Goal: Task Accomplishment & Management: Use online tool/utility

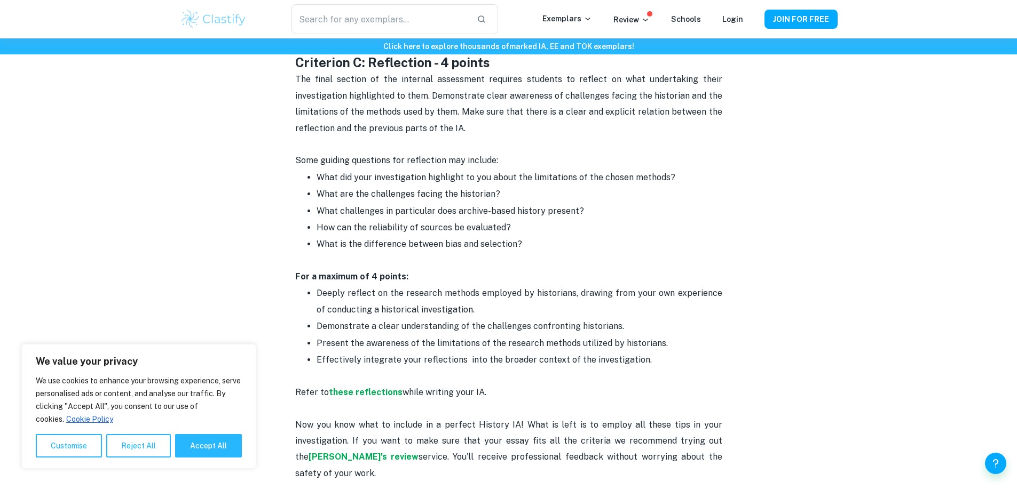
scroll to position [1388, 0]
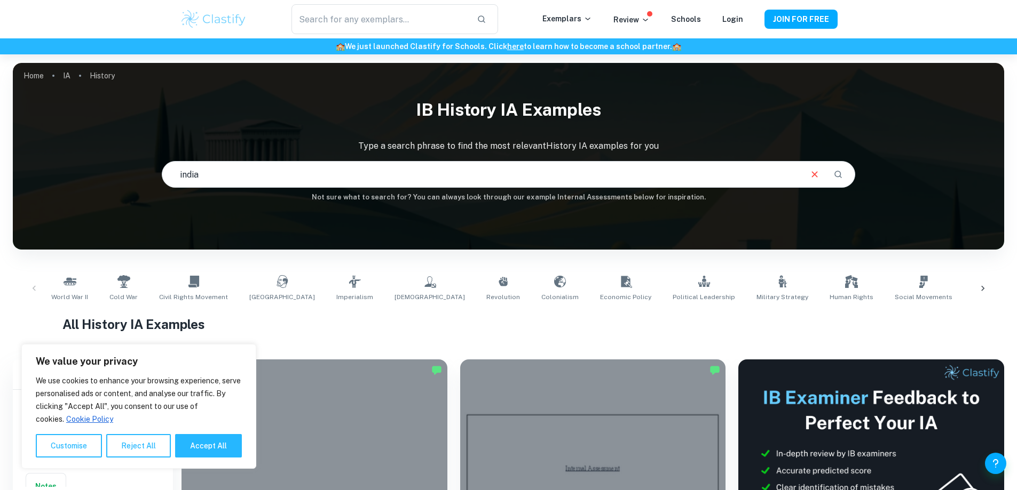
type input "india"
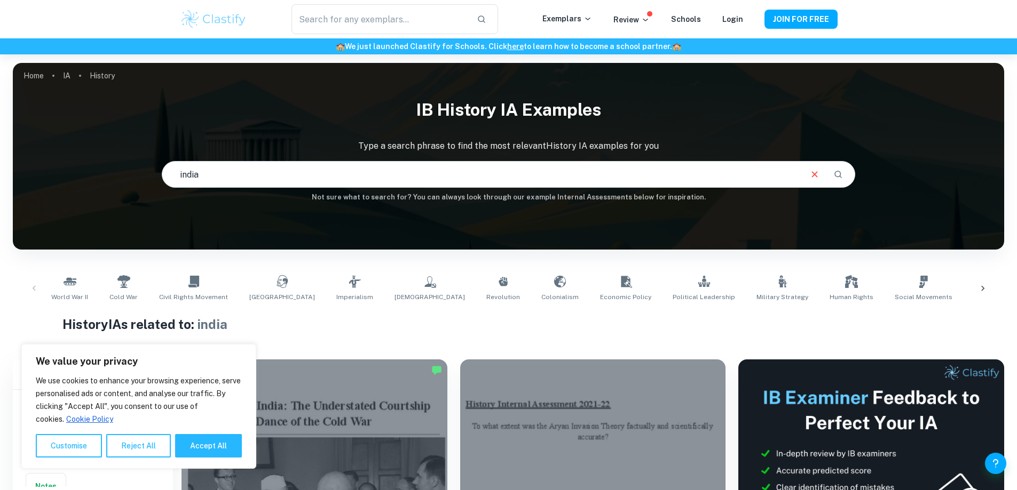
click at [258, 174] on input "india" at bounding box center [481, 175] width 638 height 30
click at [572, 18] on p "Exemplars" at bounding box center [567, 19] width 50 height 12
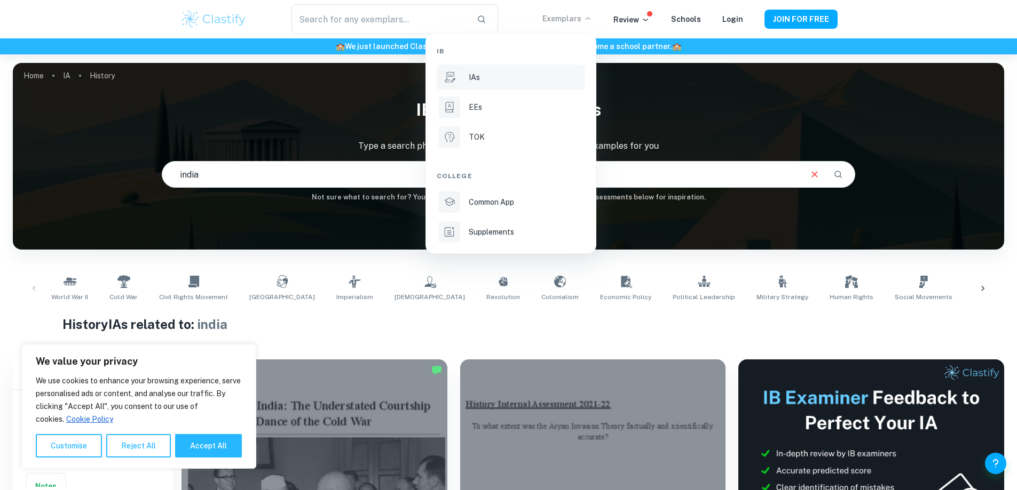
click at [491, 81] on div "IAs" at bounding box center [526, 78] width 114 height 12
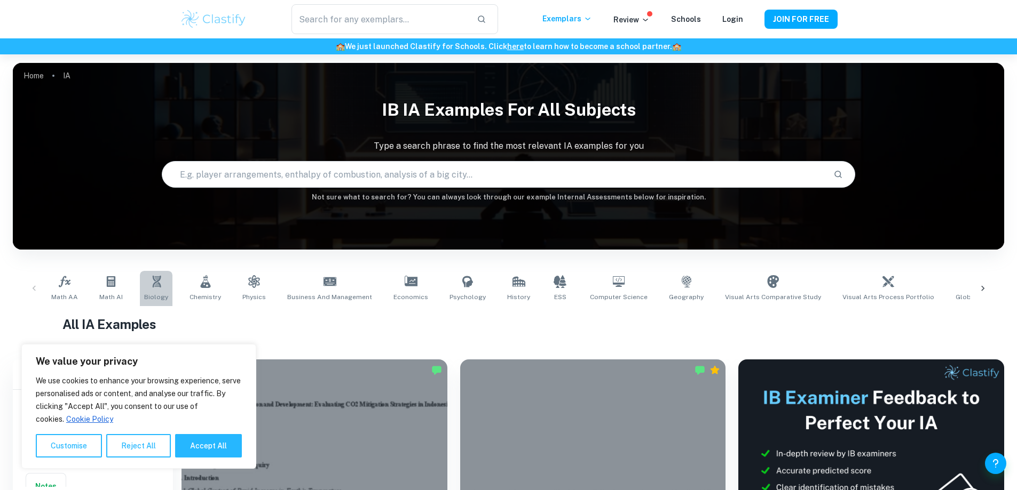
click at [158, 282] on icon at bounding box center [156, 281] width 13 height 13
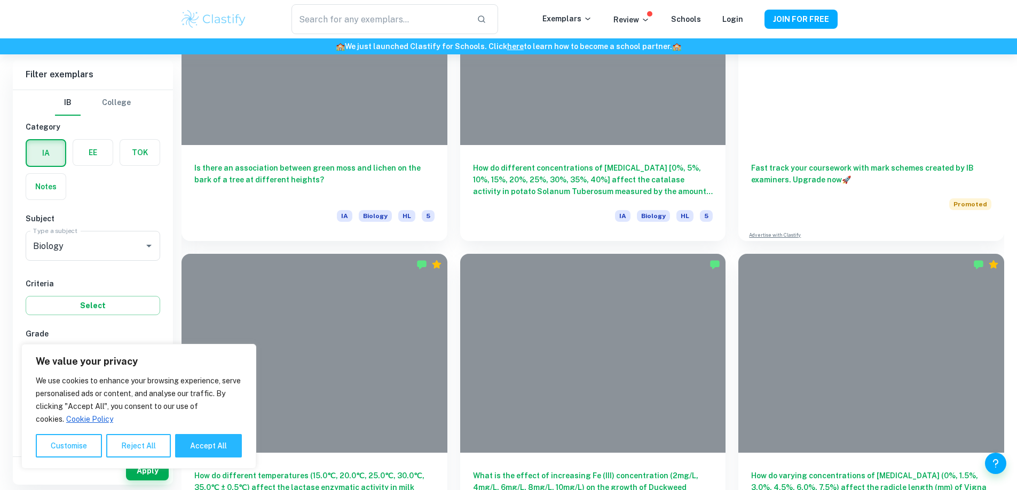
scroll to position [4110, 0]
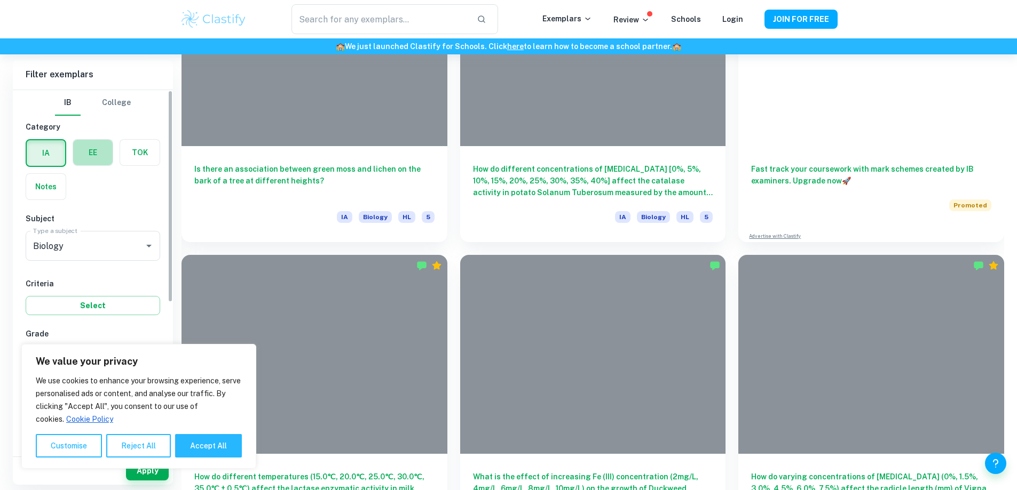
click at [89, 156] on label "button" at bounding box center [92, 153] width 39 height 26
click at [0, 0] on input "radio" at bounding box center [0, 0] width 0 height 0
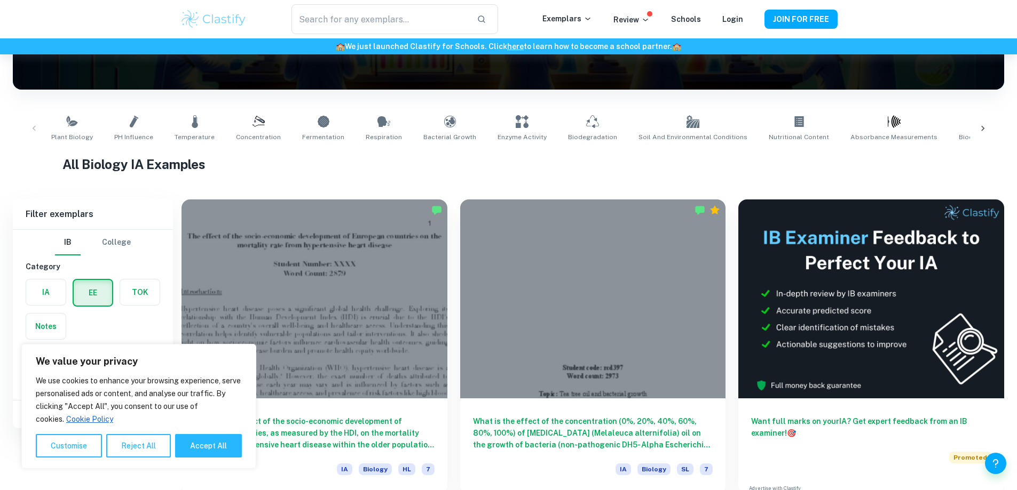
scroll to position [0, 0]
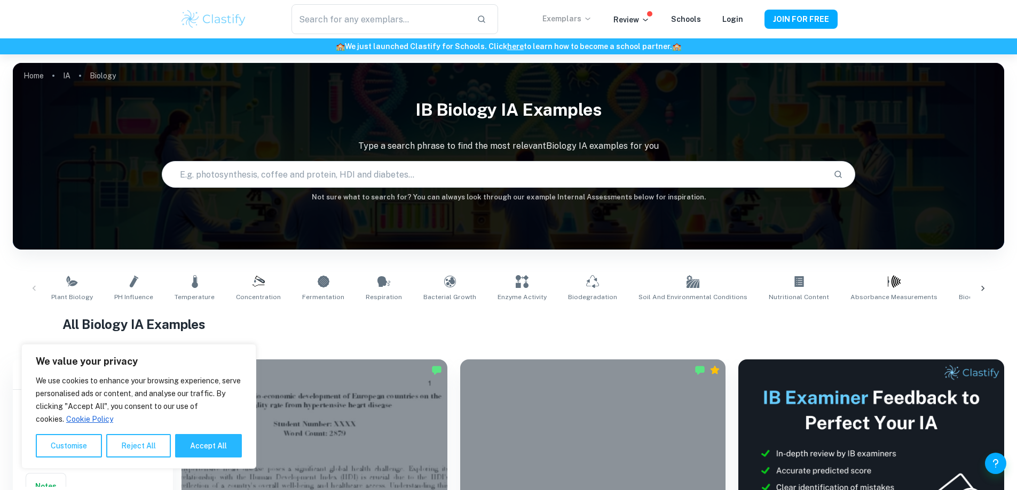
click at [584, 18] on p "Exemplars" at bounding box center [567, 19] width 50 height 12
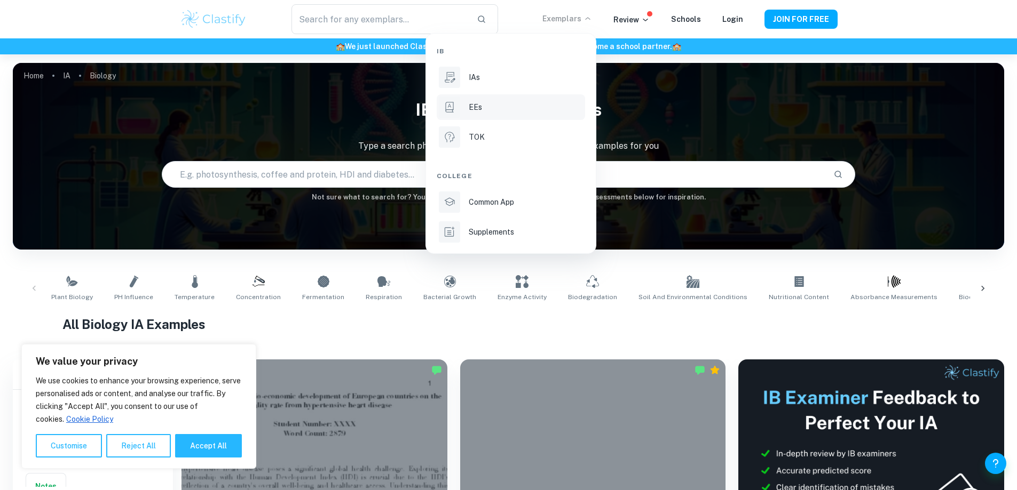
click at [547, 98] on li "EEs" at bounding box center [511, 107] width 148 height 26
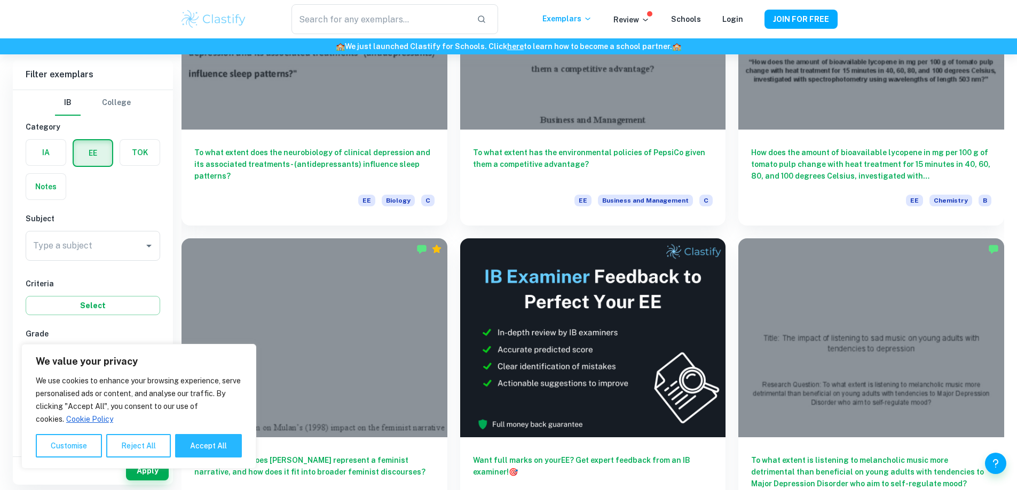
scroll to position [3149, 0]
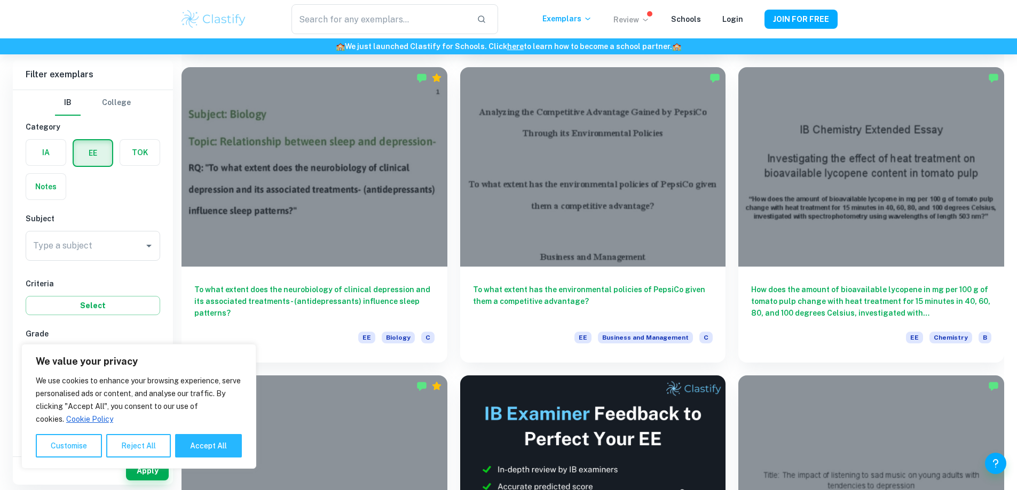
click at [626, 20] on p "Review" at bounding box center [631, 20] width 36 height 12
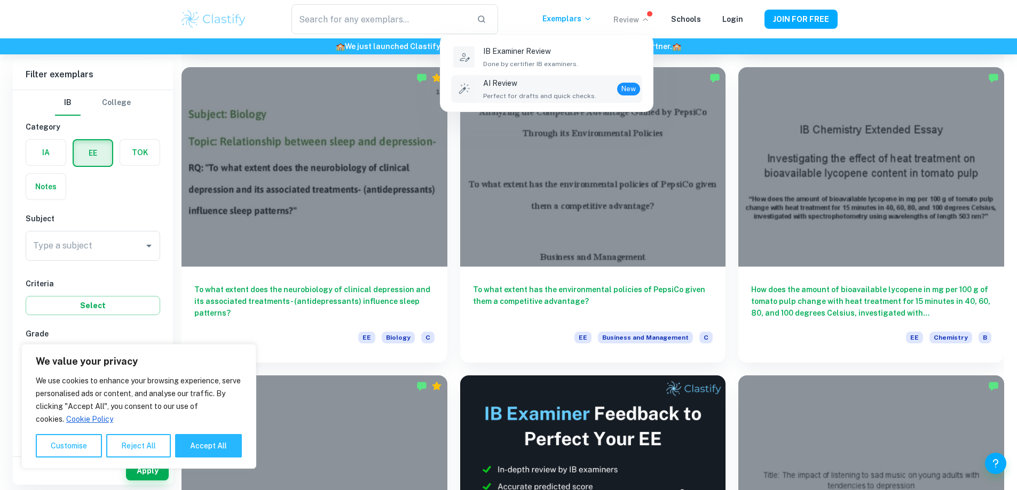
click at [557, 97] on span "Perfect for drafts and quick checks." at bounding box center [539, 96] width 113 height 10
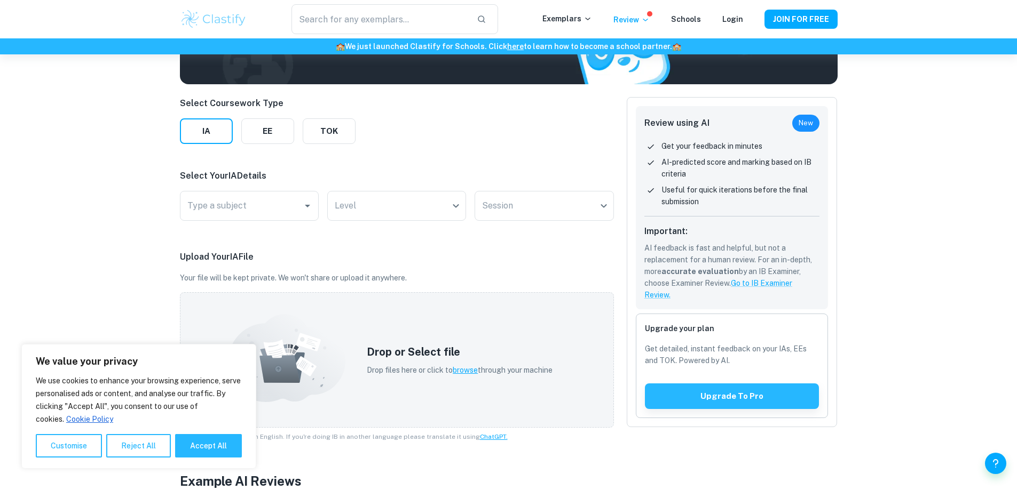
scroll to position [82, 0]
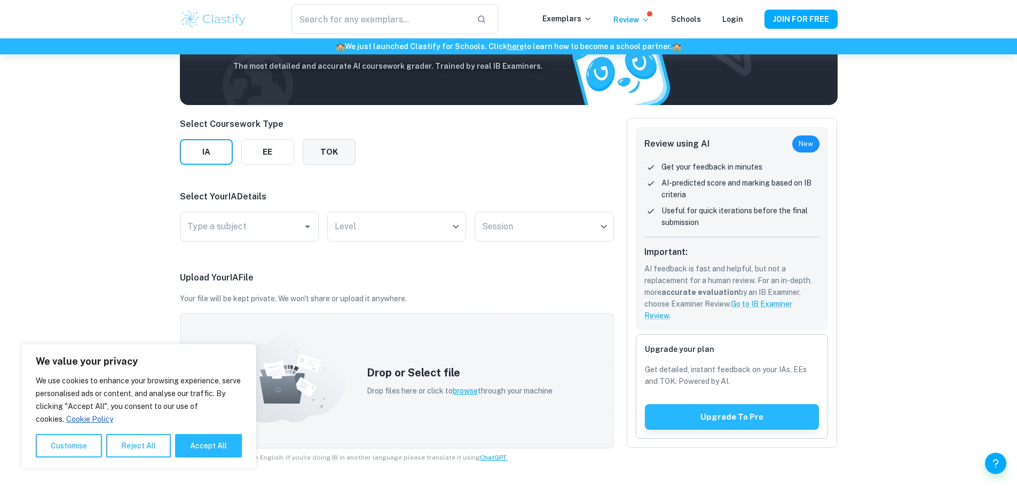
click at [328, 159] on button "TOK" at bounding box center [329, 152] width 53 height 26
click at [350, 231] on body "We value your privacy We use cookies to enhance your browsing experience, serve…" at bounding box center [508, 218] width 1017 height 490
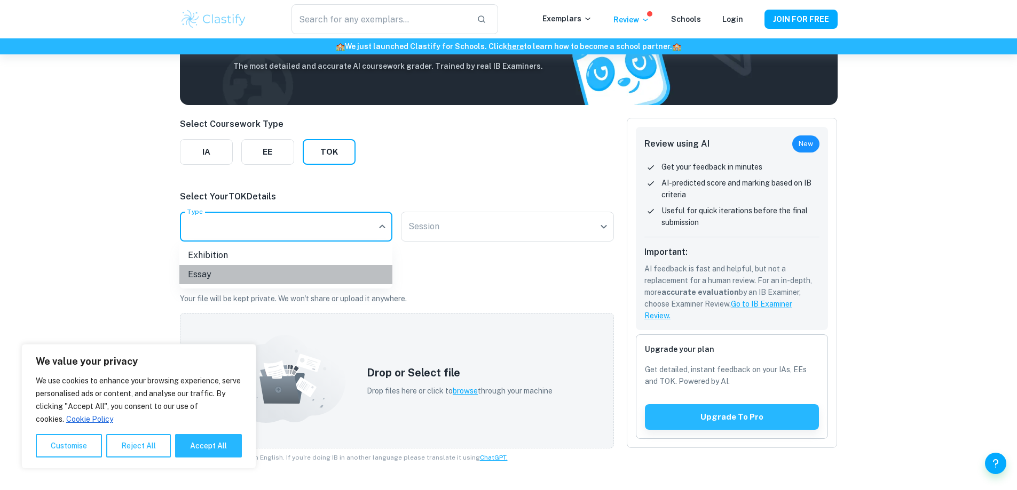
click at [296, 268] on li "Essay" at bounding box center [285, 274] width 213 height 19
type input "Essay"
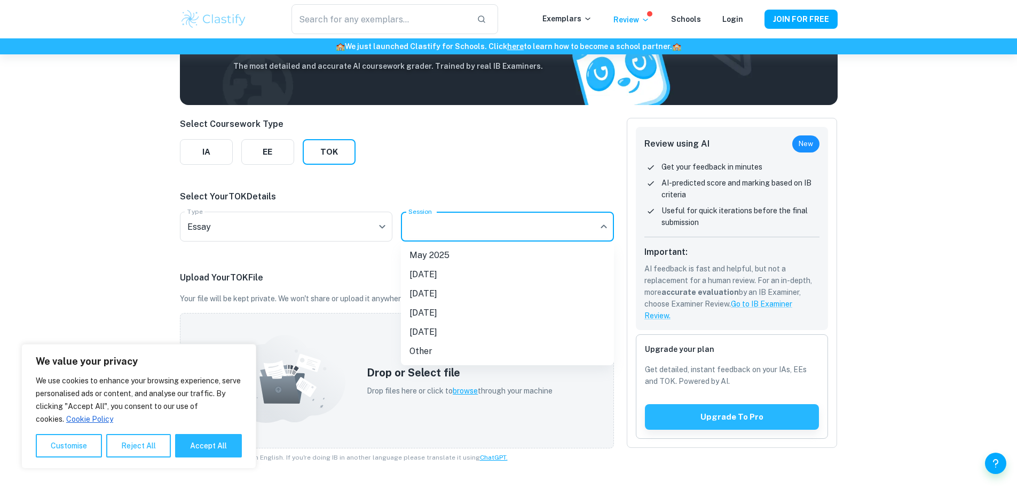
click at [434, 219] on body "We value your privacy We use cookies to enhance your browsing experience, serve…" at bounding box center [508, 218] width 1017 height 490
click at [423, 292] on li "[DATE]" at bounding box center [507, 293] width 213 height 19
type input "M26"
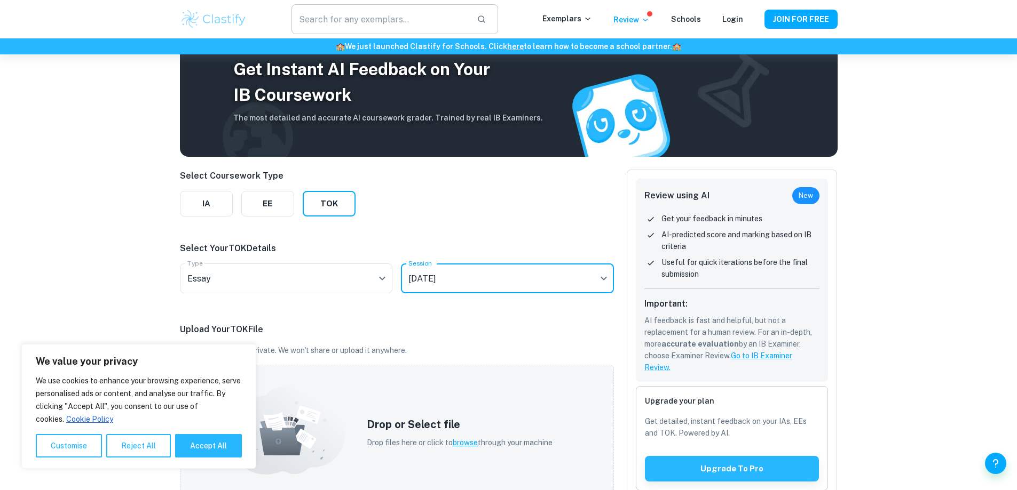
scroll to position [28, 0]
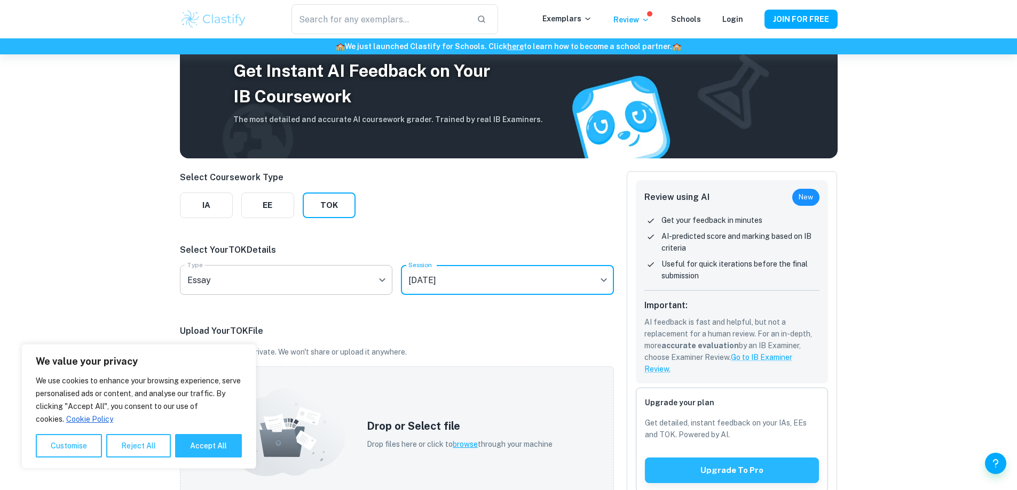
click at [289, 266] on body "We value your privacy We use cookies to enhance your browsing experience, serve…" at bounding box center [508, 271] width 1017 height 490
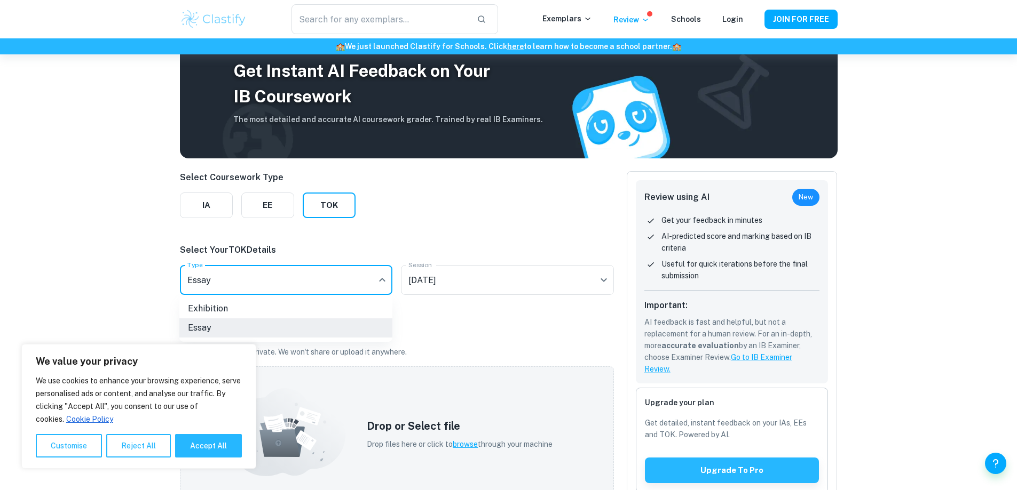
click at [286, 313] on li "Exhibition" at bounding box center [285, 308] width 213 height 19
type input "Exhibition"
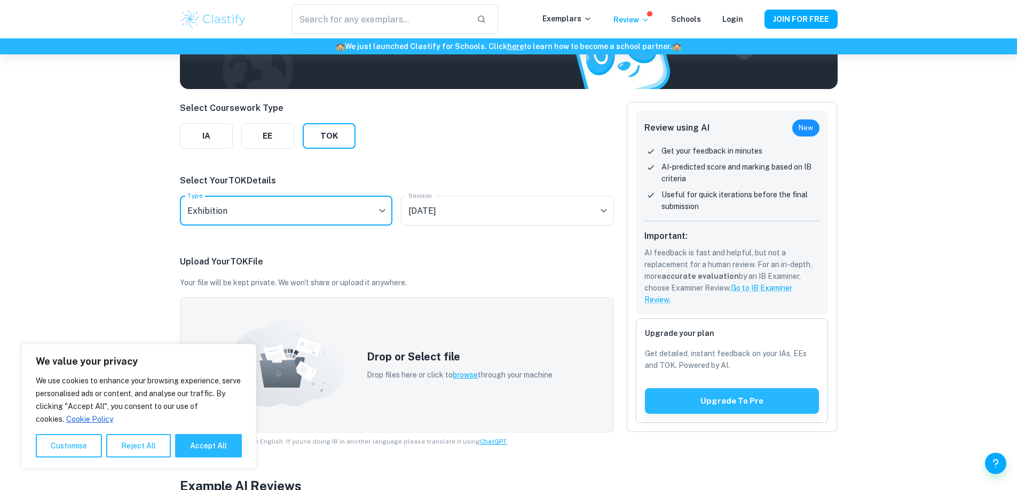
scroll to position [242, 0]
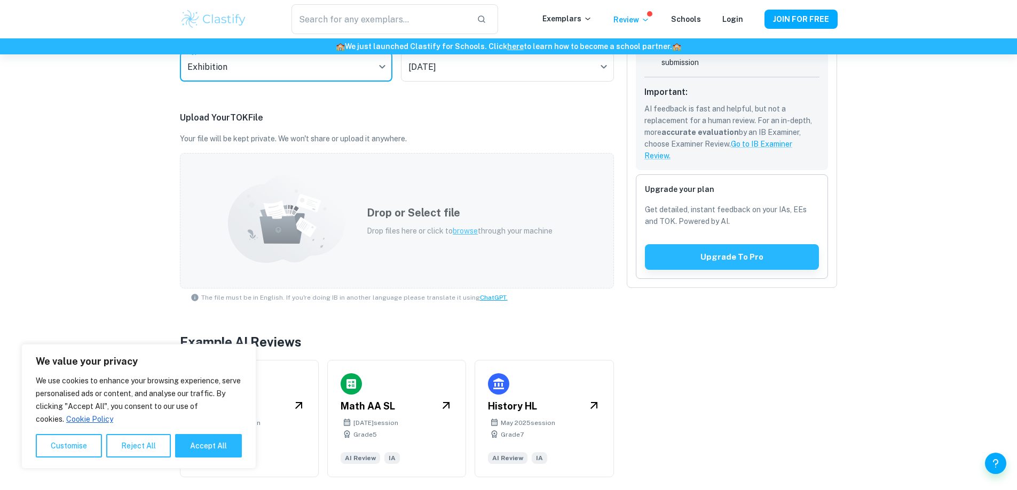
click at [458, 232] on span "browse" at bounding box center [465, 231] width 25 height 9
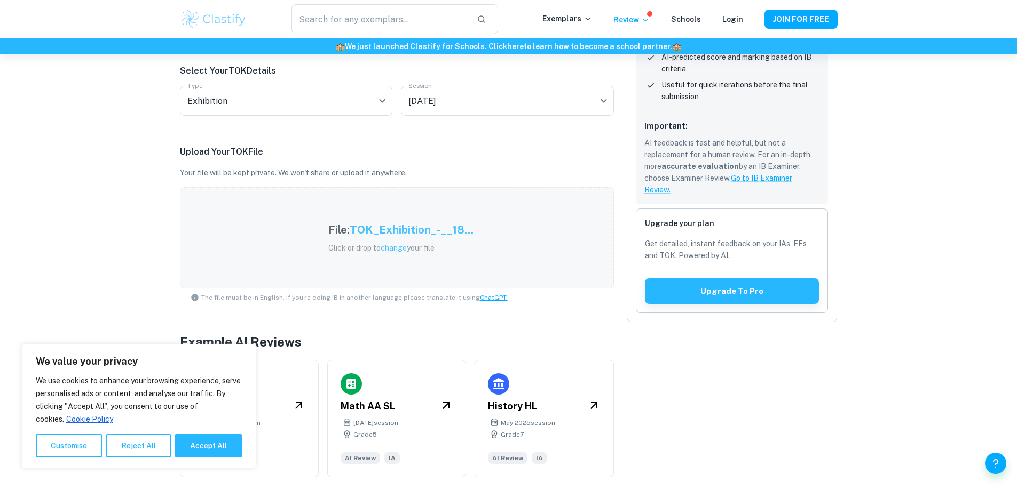
scroll to position [208, 0]
click at [167, 439] on button "Reject All" at bounding box center [138, 445] width 65 height 23
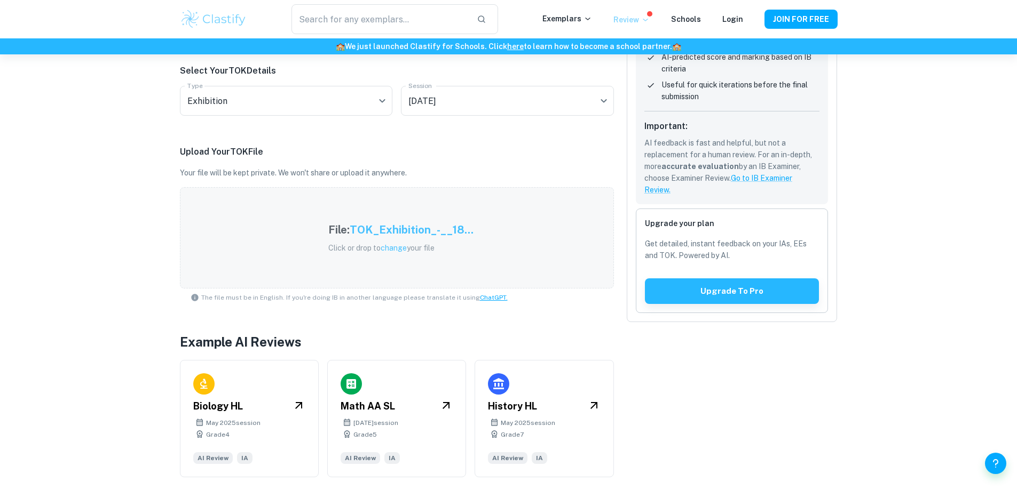
click at [618, 14] on p "Review" at bounding box center [631, 20] width 36 height 12
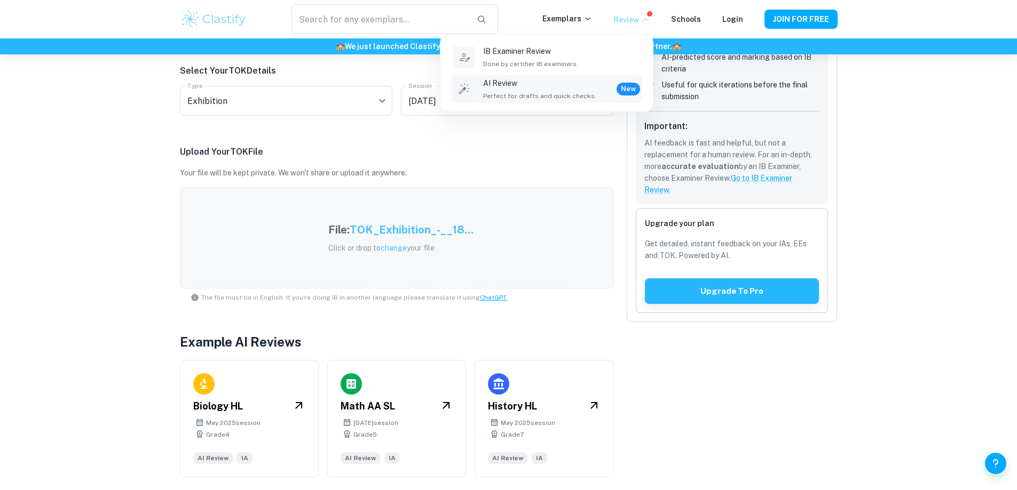
click at [536, 175] on div at bounding box center [508, 245] width 1017 height 490
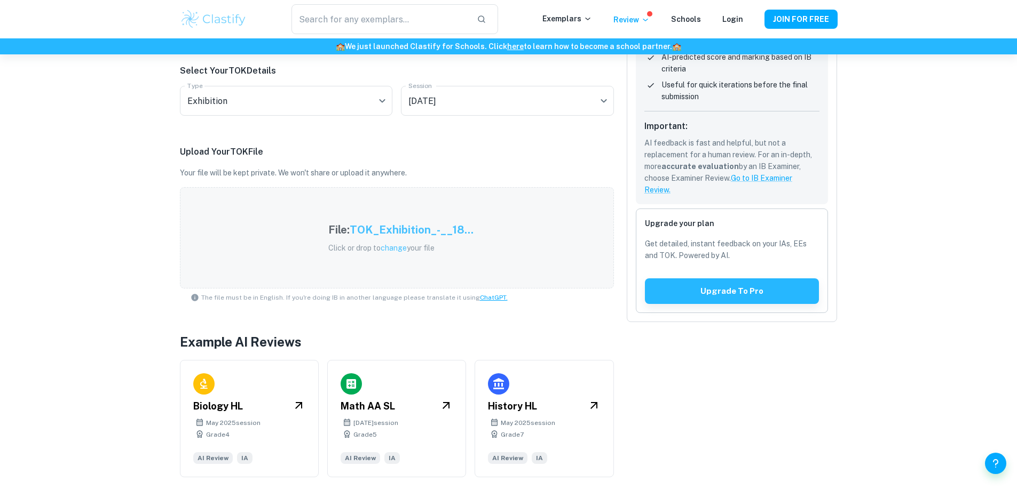
click at [398, 246] on span "change" at bounding box center [394, 248] width 26 height 9
click at [449, 229] on h5 "TOK_Exhibition_-__18..." at bounding box center [412, 230] width 124 height 16
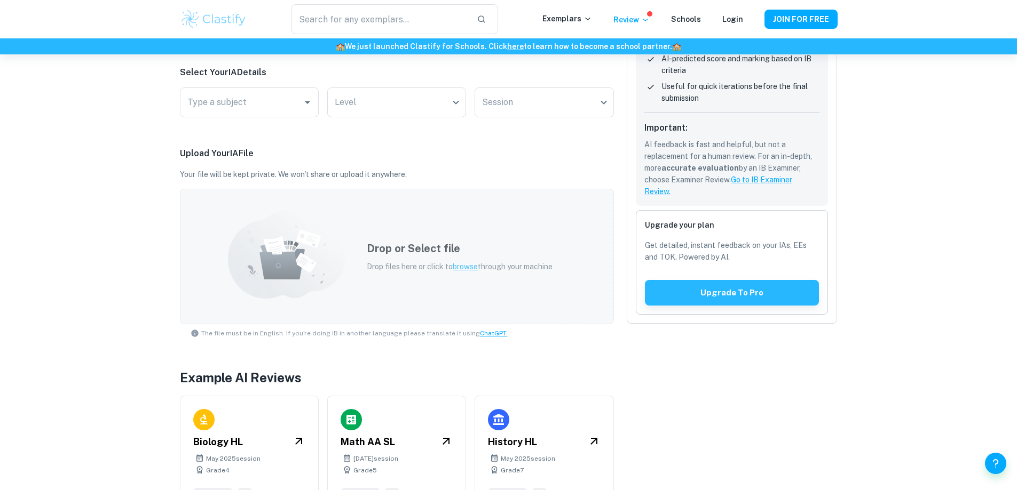
scroll to position [206, 0]
